Goal: Transaction & Acquisition: Purchase product/service

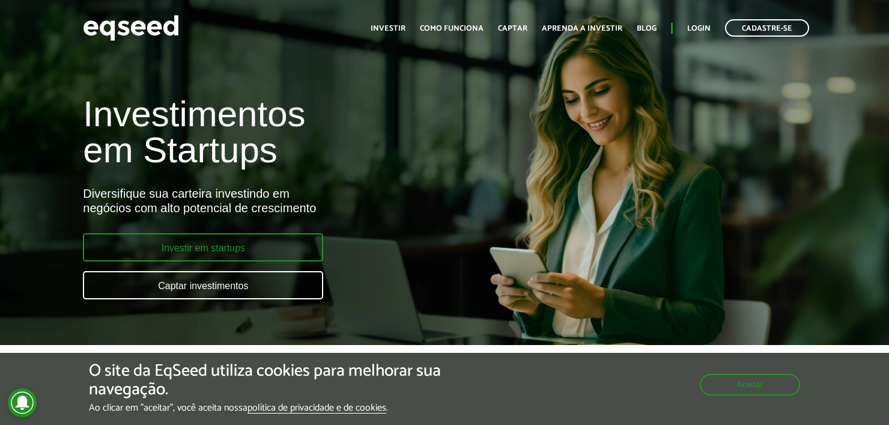
click at [217, 247] on link "Investir em startups" at bounding box center [203, 247] width 240 height 28
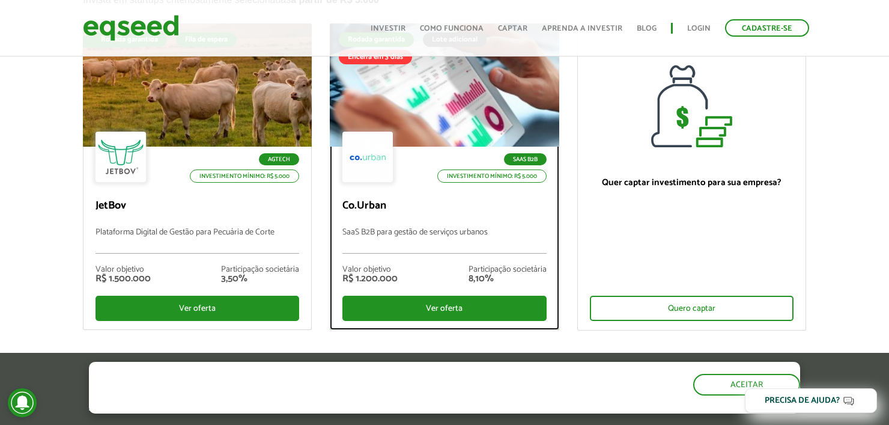
click at [452, 121] on div at bounding box center [444, 85] width 275 height 148
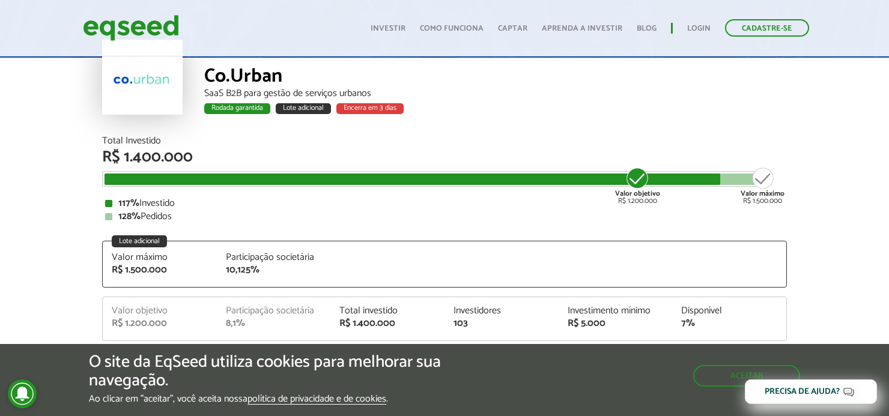
scroll to position [120, 0]
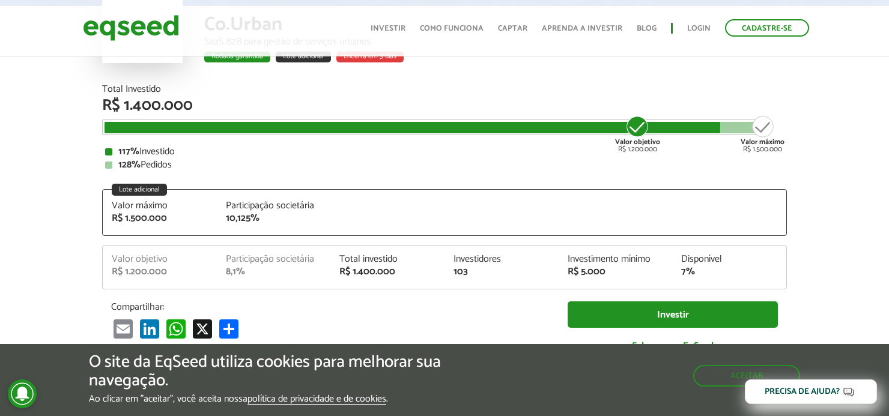
click at [460, 165] on div "128% Pedidos" at bounding box center [444, 165] width 679 height 10
drag, startPoint x: 639, startPoint y: 129, endPoint x: 662, endPoint y: 132, distance: 23.1
click at [662, 122] on div "Valor objetivo R$ 1.200.000 Valor máximo R$ 1.500.000" at bounding box center [436, 122] width 662 height 0
click at [758, 167] on div "128% Pedidos" at bounding box center [444, 165] width 679 height 10
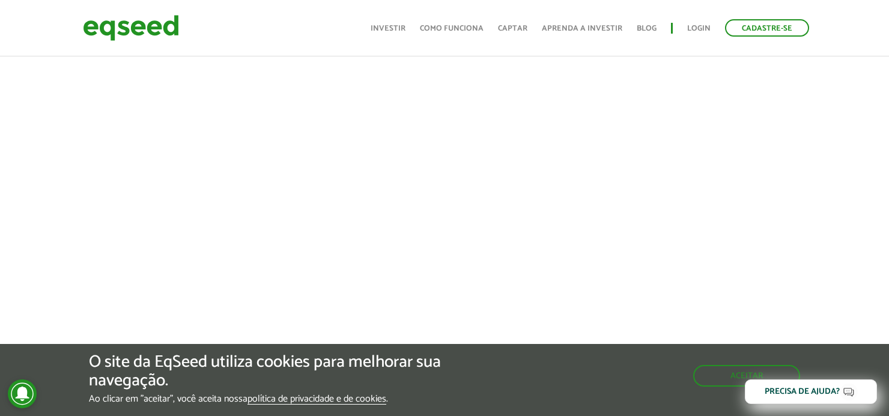
scroll to position [721, 0]
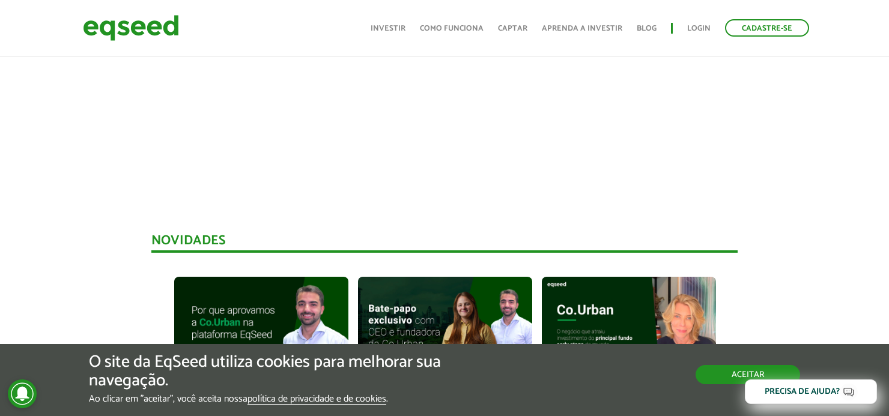
click at [734, 368] on button "Aceitar" at bounding box center [748, 374] width 105 height 19
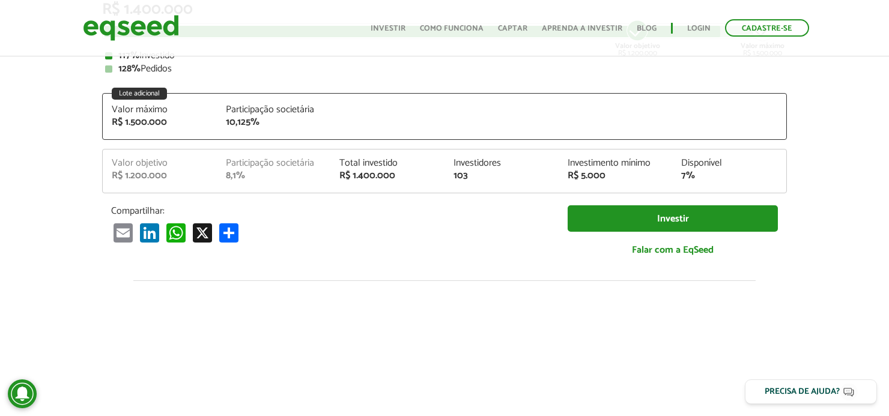
scroll to position [120, 0]
